Goal: Information Seeking & Learning: Learn about a topic

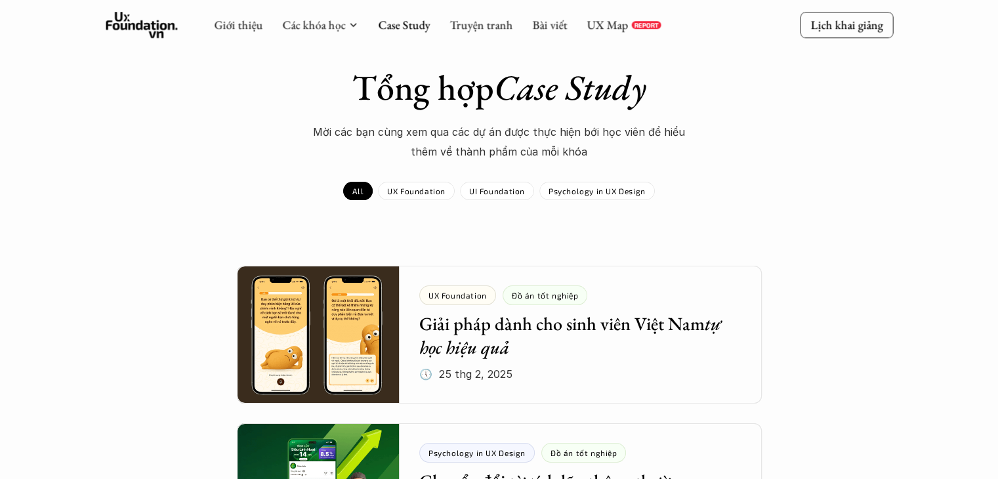
scroll to position [42, 0]
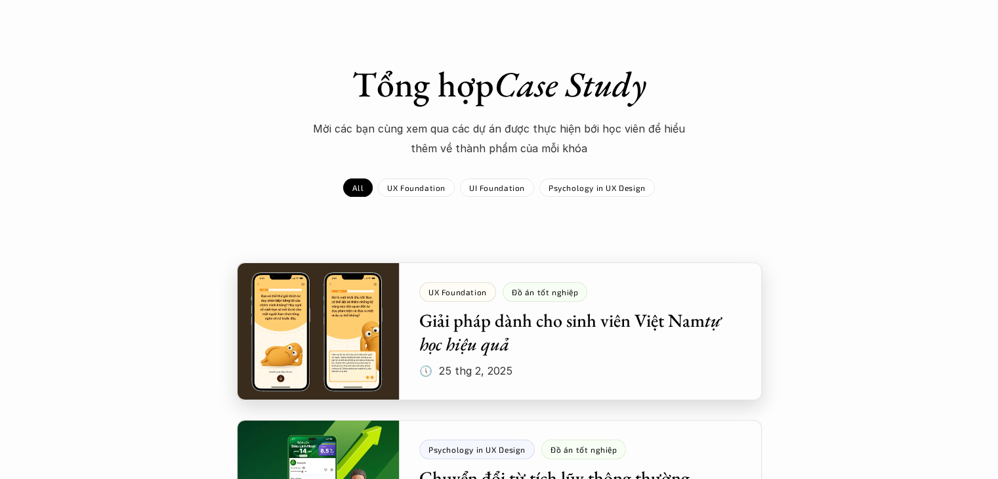
click at [320, 300] on div at bounding box center [499, 332] width 525 height 138
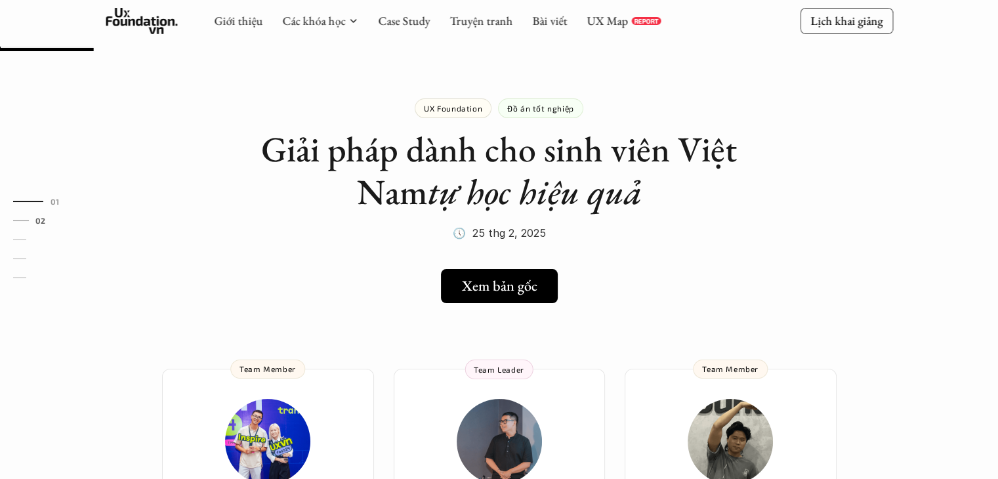
scroll to position [163, 0]
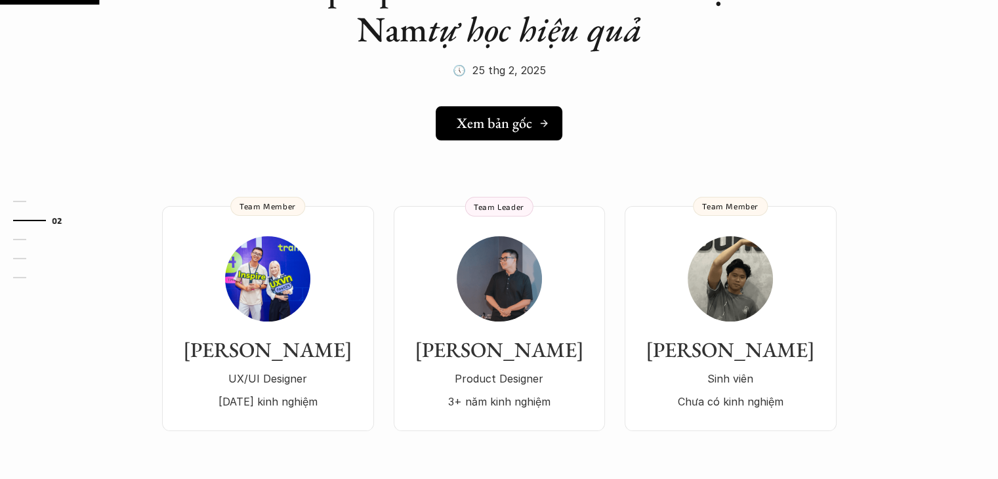
click at [456, 123] on link "Xem bản gốc" at bounding box center [499, 123] width 127 height 34
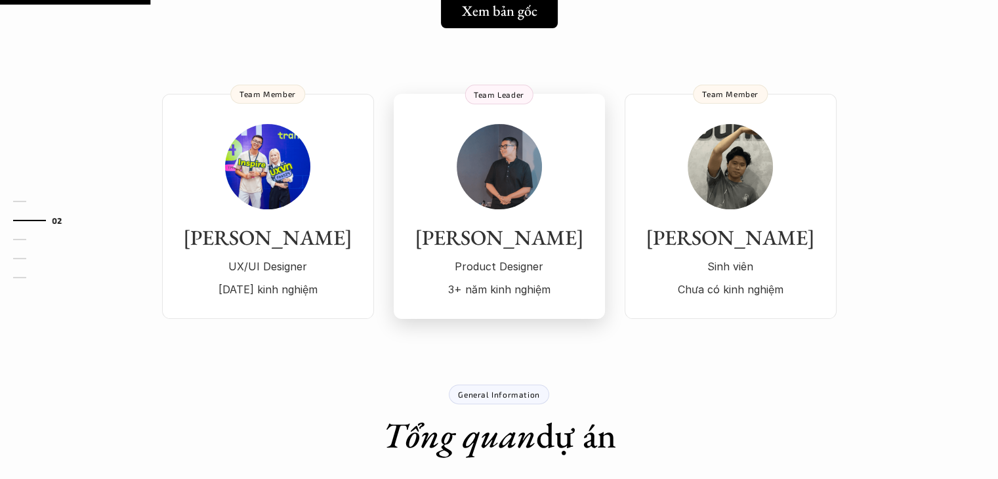
scroll to position [276, 0]
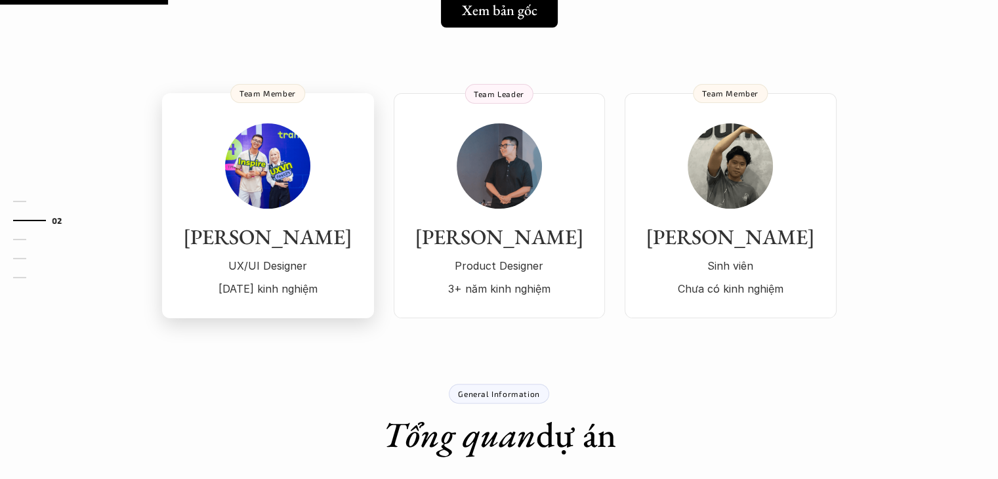
click at [257, 198] on img at bounding box center [267, 165] width 85 height 85
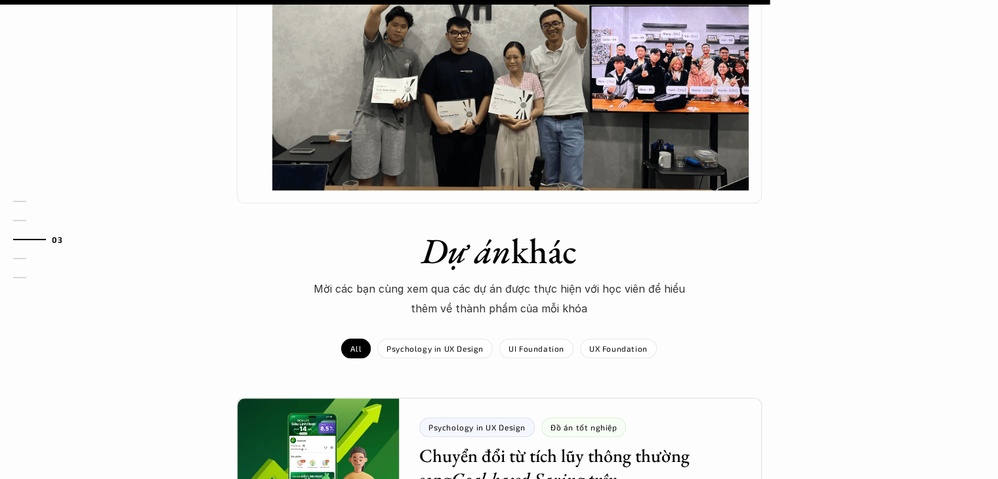
scroll to position [1328, 0]
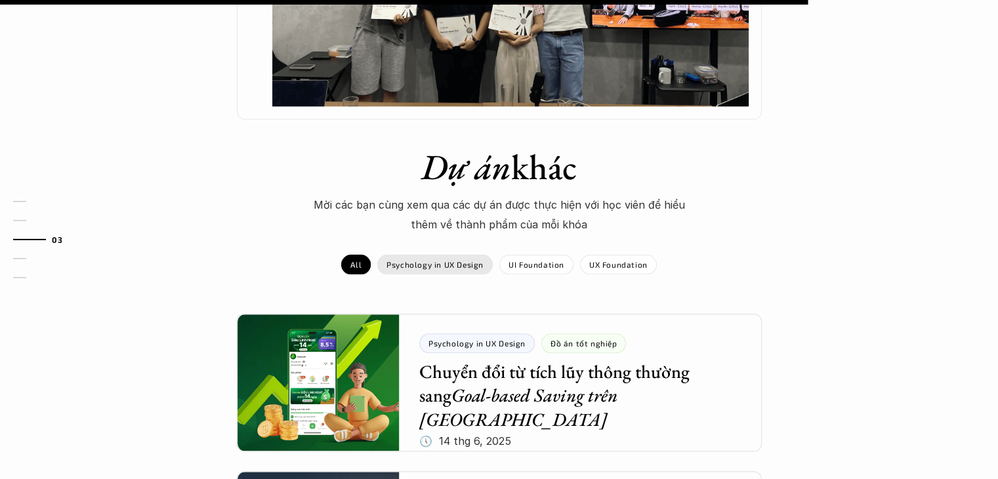
click at [427, 260] on p "Psychology in UX Design" at bounding box center [435, 264] width 97 height 9
click at [368, 255] on div "All" at bounding box center [356, 265] width 30 height 20
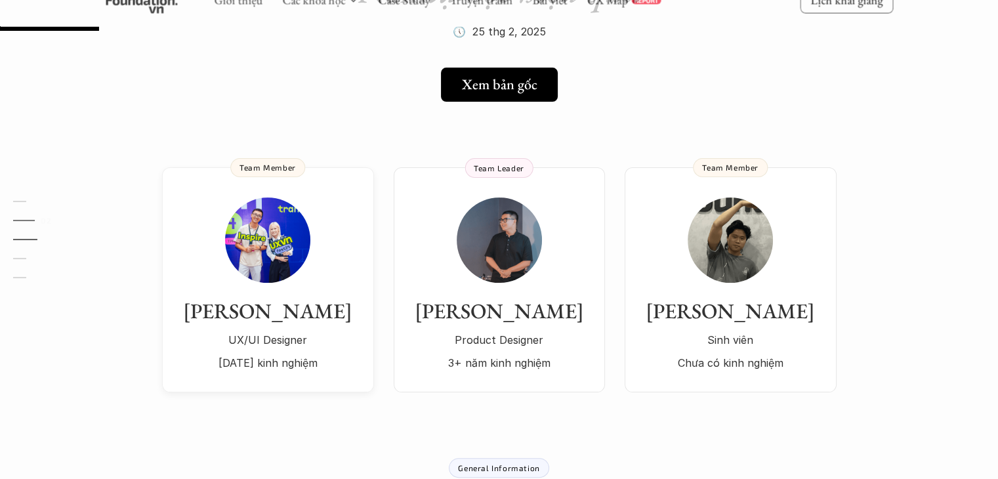
scroll to position [0, 0]
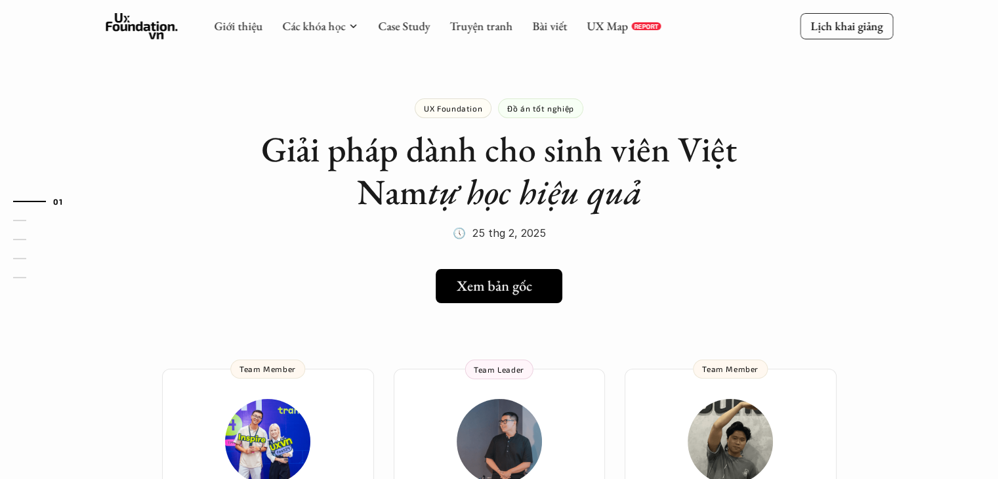
click at [474, 281] on h5 "Xem bản gốc" at bounding box center [494, 286] width 75 height 17
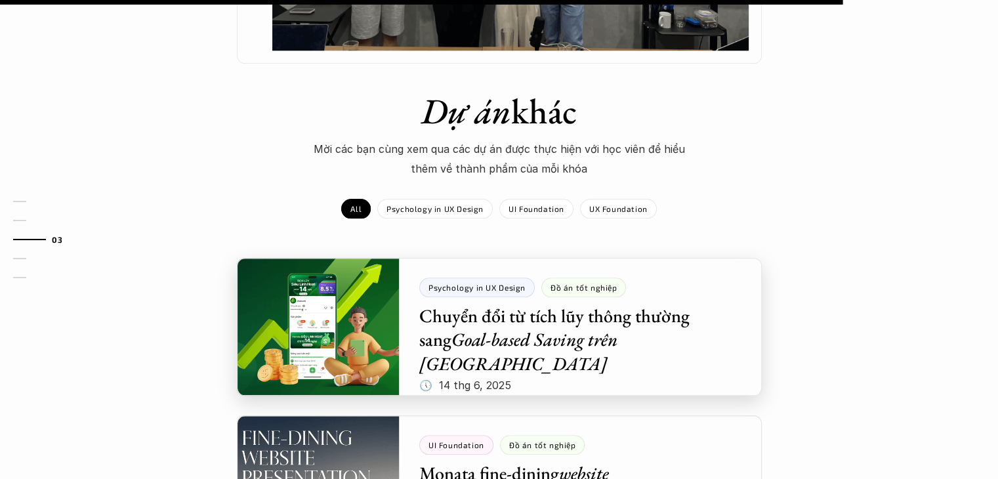
scroll to position [1385, 0]
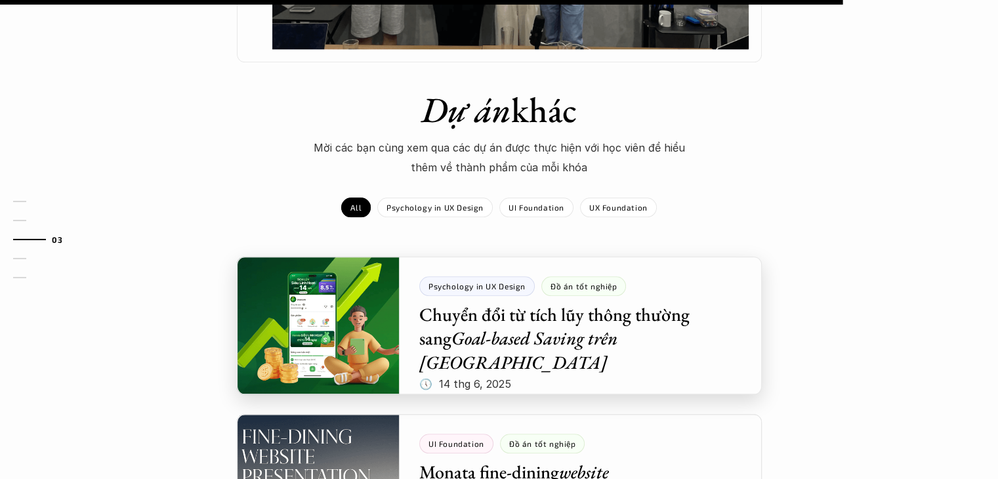
click at [535, 301] on div at bounding box center [499, 326] width 525 height 138
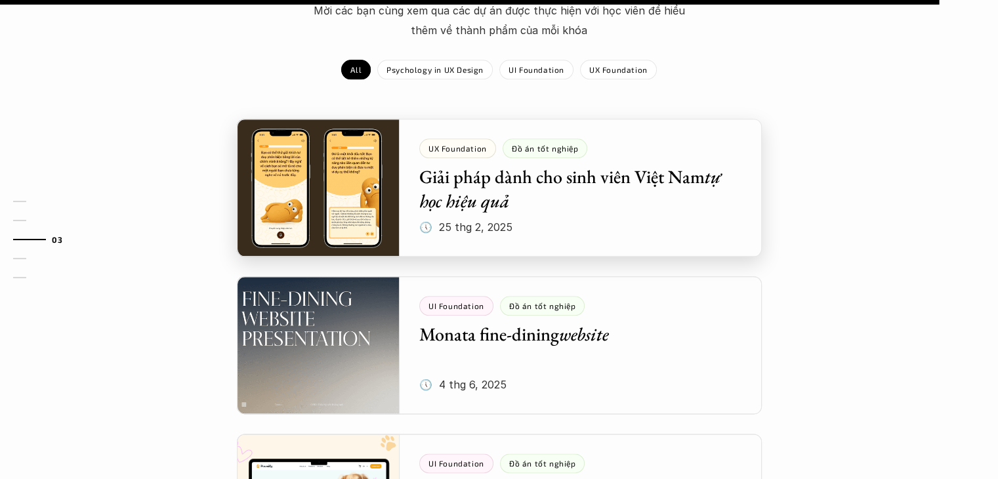
scroll to position [1495, 0]
